Goal: Check status: Check status

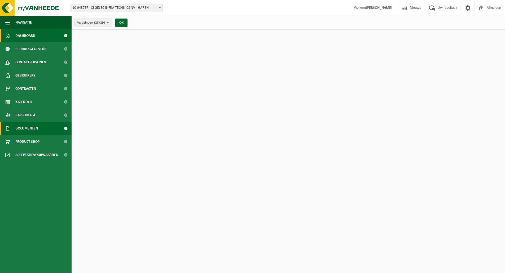
click at [27, 126] on span "Documenten" at bounding box center [26, 128] width 23 height 13
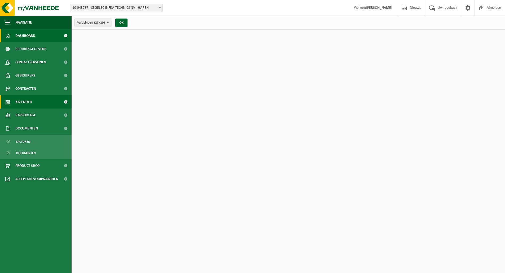
click at [33, 99] on link "Kalender" at bounding box center [36, 101] width 72 height 13
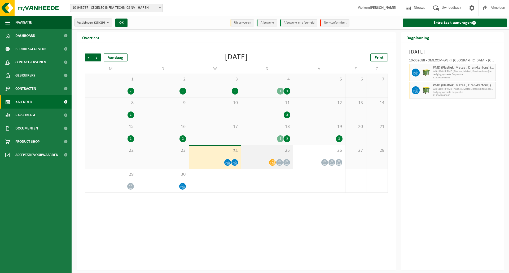
click at [263, 161] on div at bounding box center [267, 162] width 47 height 7
